Goal: Task Accomplishment & Management: Complete application form

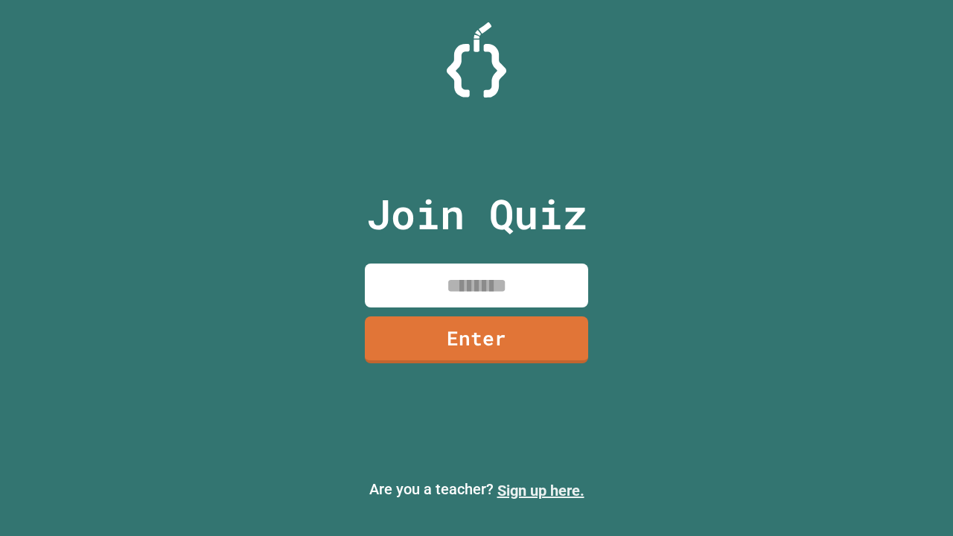
click at [541, 491] on link "Sign up here." at bounding box center [540, 491] width 87 height 18
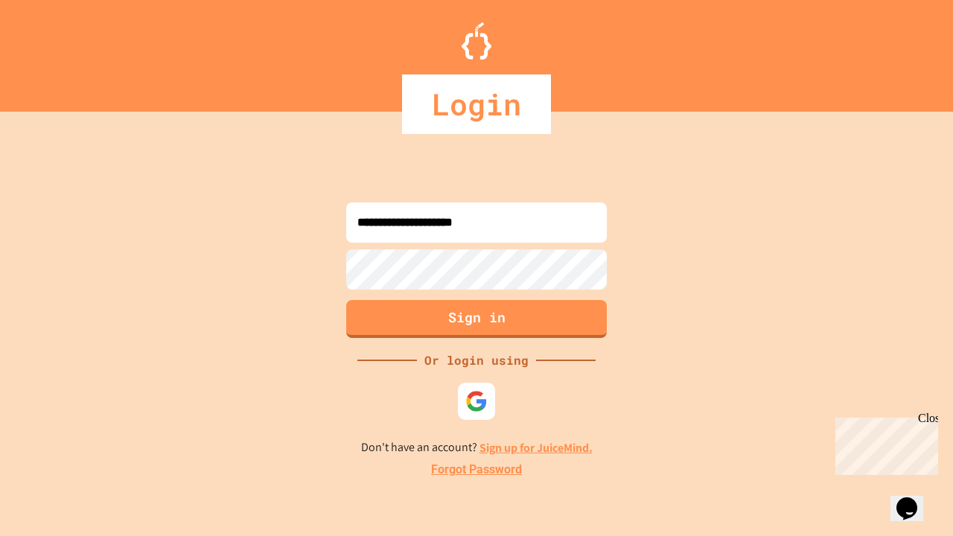
type input "**********"
